Goal: Obtain resource: Download file/media

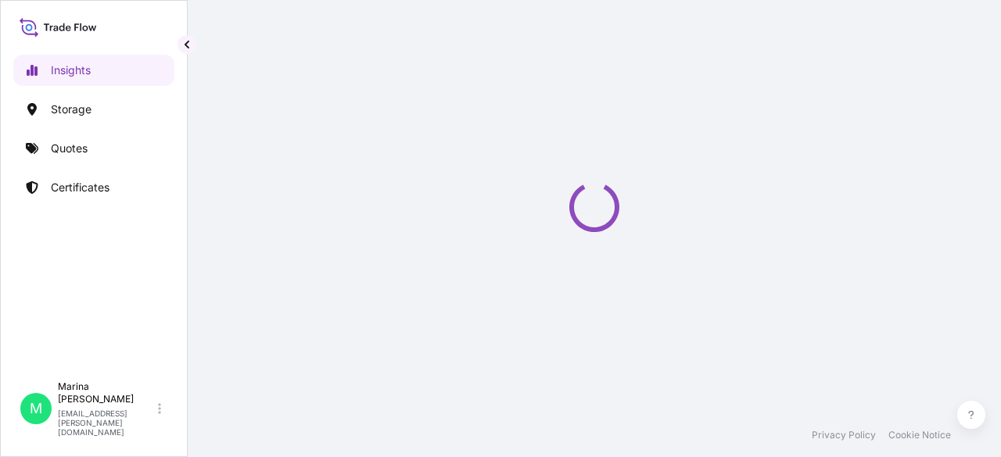
select select "2025"
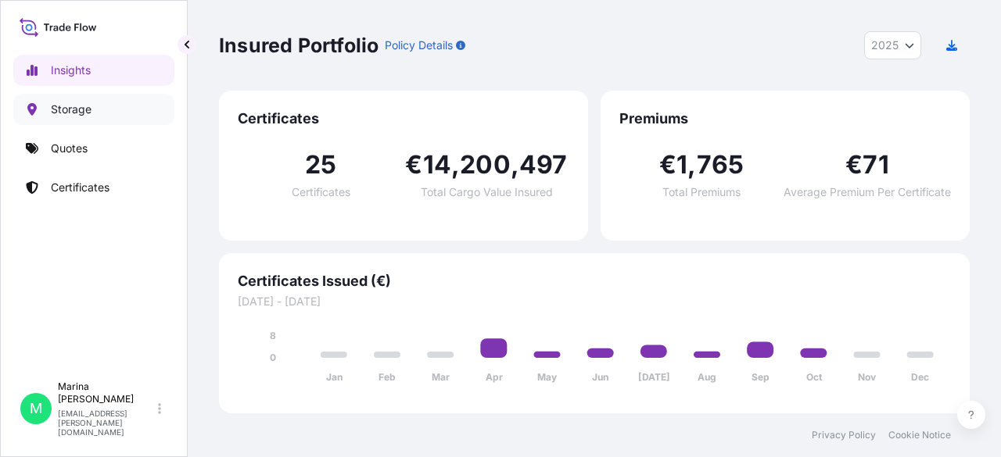
click at [58, 113] on p "Storage" at bounding box center [71, 110] width 41 height 16
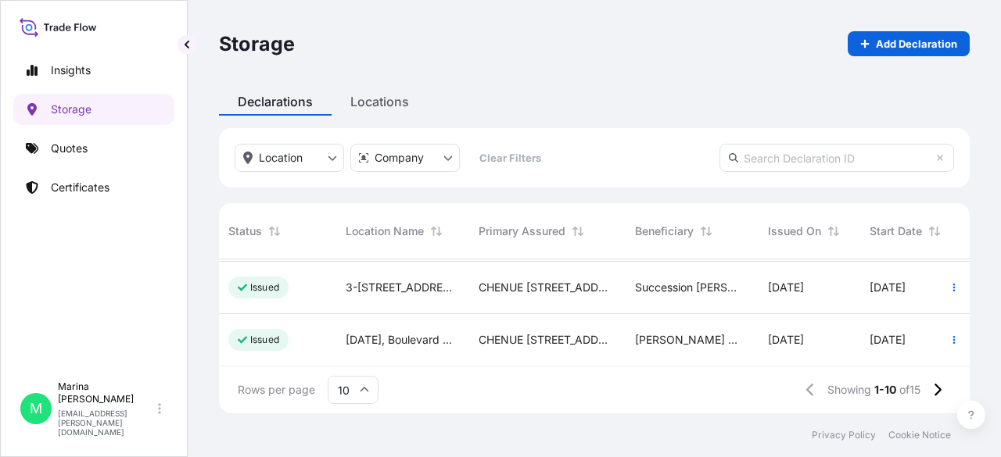
scroll to position [428, 128]
click at [342, 387] on input "10" at bounding box center [353, 390] width 51 height 28
click at [350, 351] on div "50" at bounding box center [353, 347] width 38 height 30
click at [949, 283] on icon "button" at bounding box center [953, 287] width 9 height 9
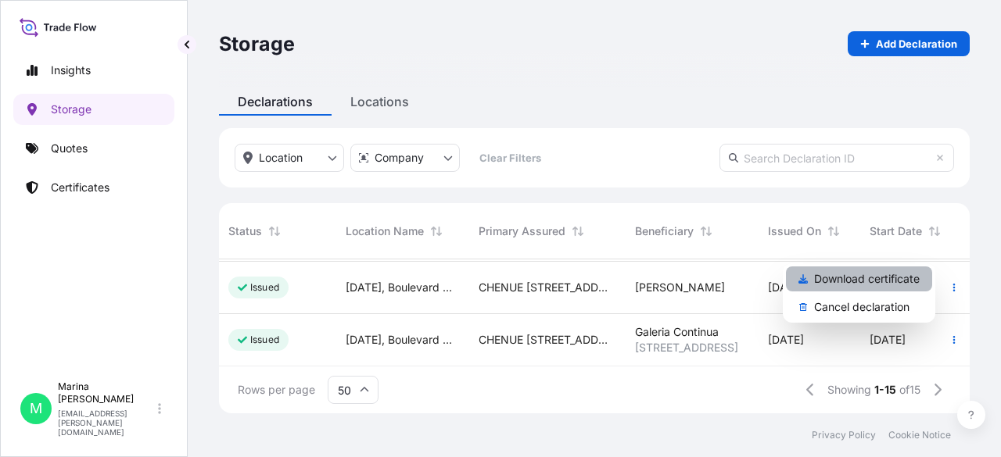
click at [896, 276] on p "Download certificate" at bounding box center [867, 279] width 106 height 16
